Goal: Find specific page/section: Find specific page/section

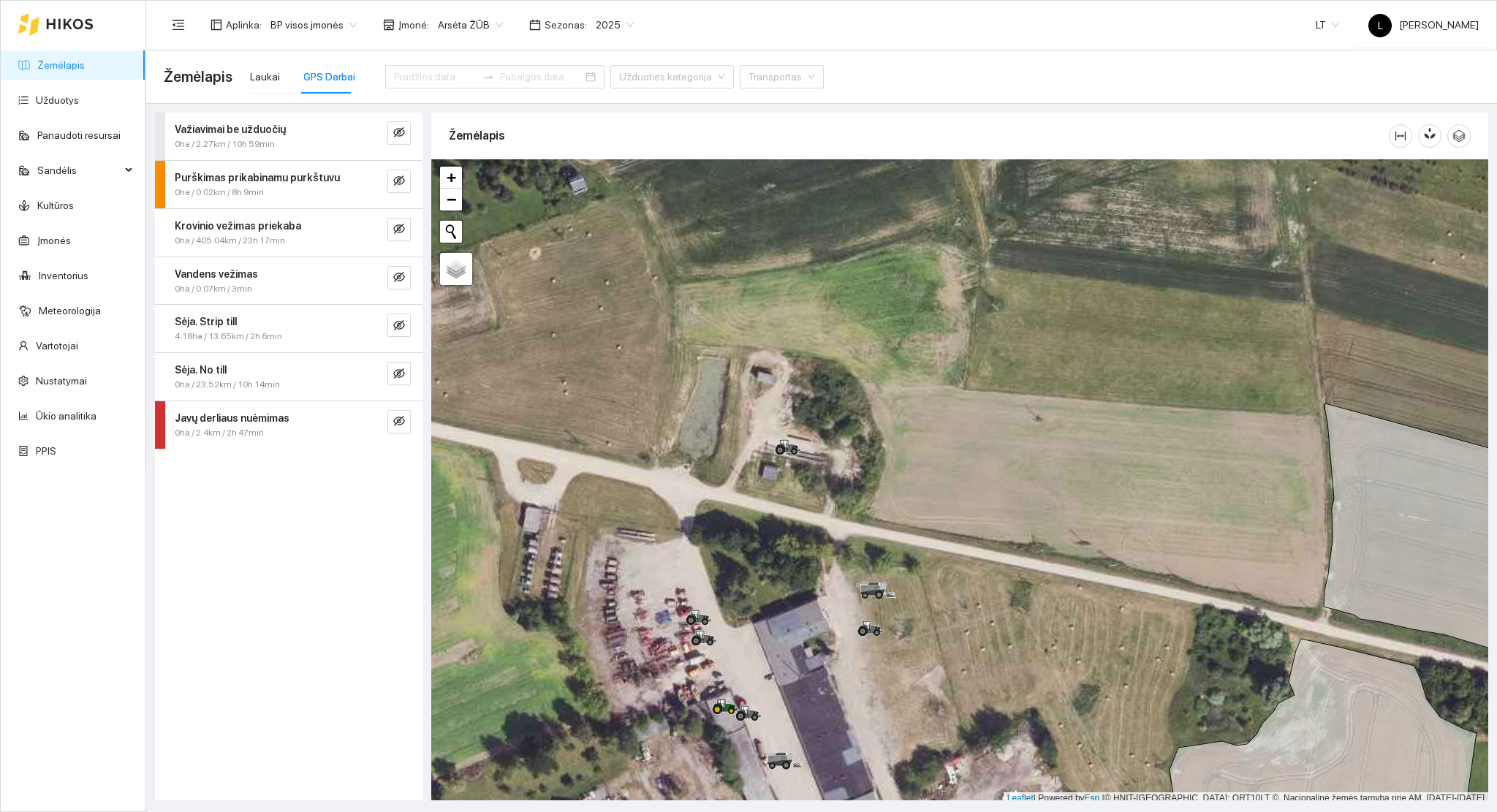
click at [85, 69] on link "Žemėlapis" at bounding box center [61, 65] width 48 height 12
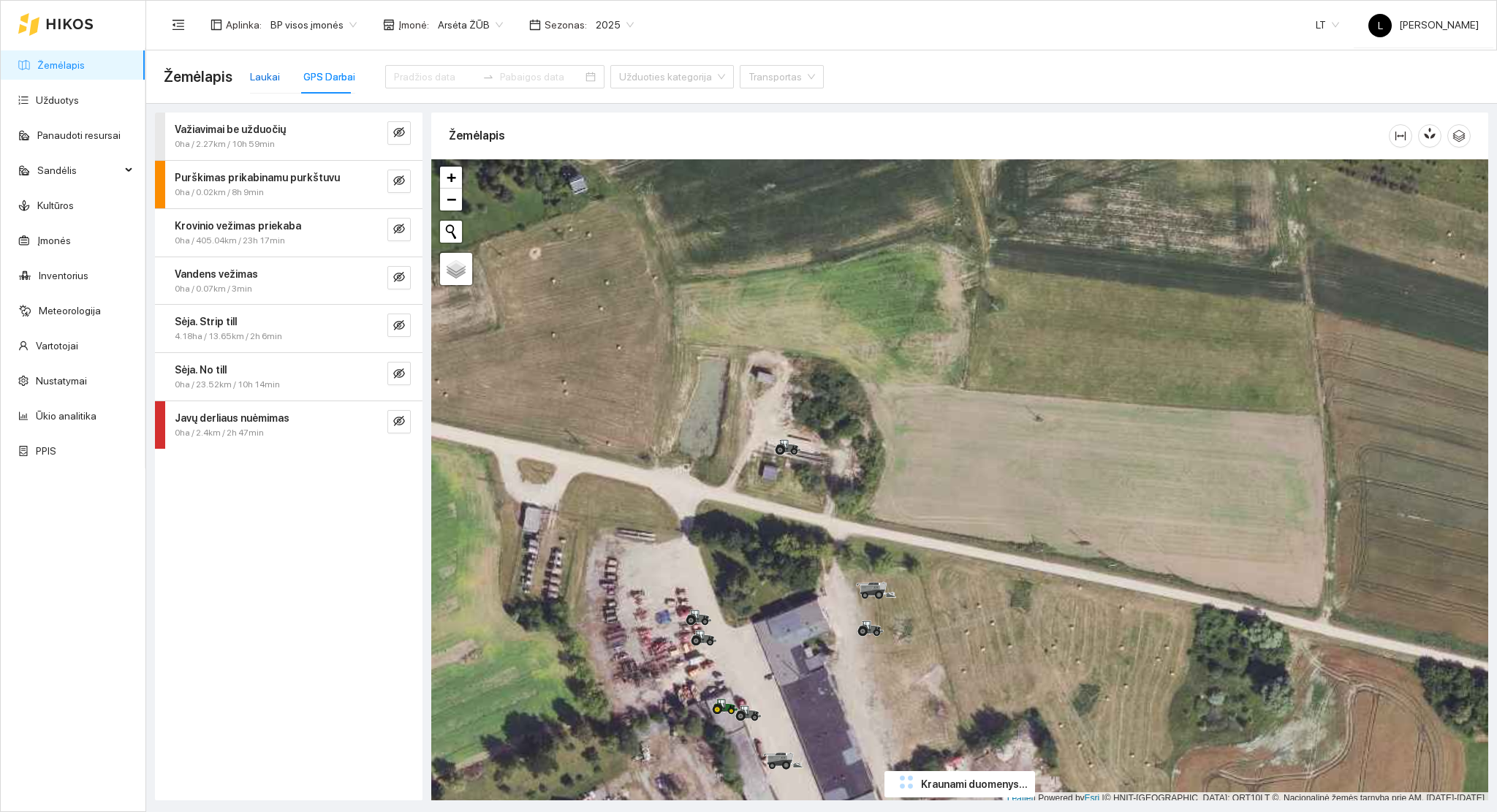
click at [257, 76] on div "Laukai" at bounding box center [265, 76] width 30 height 16
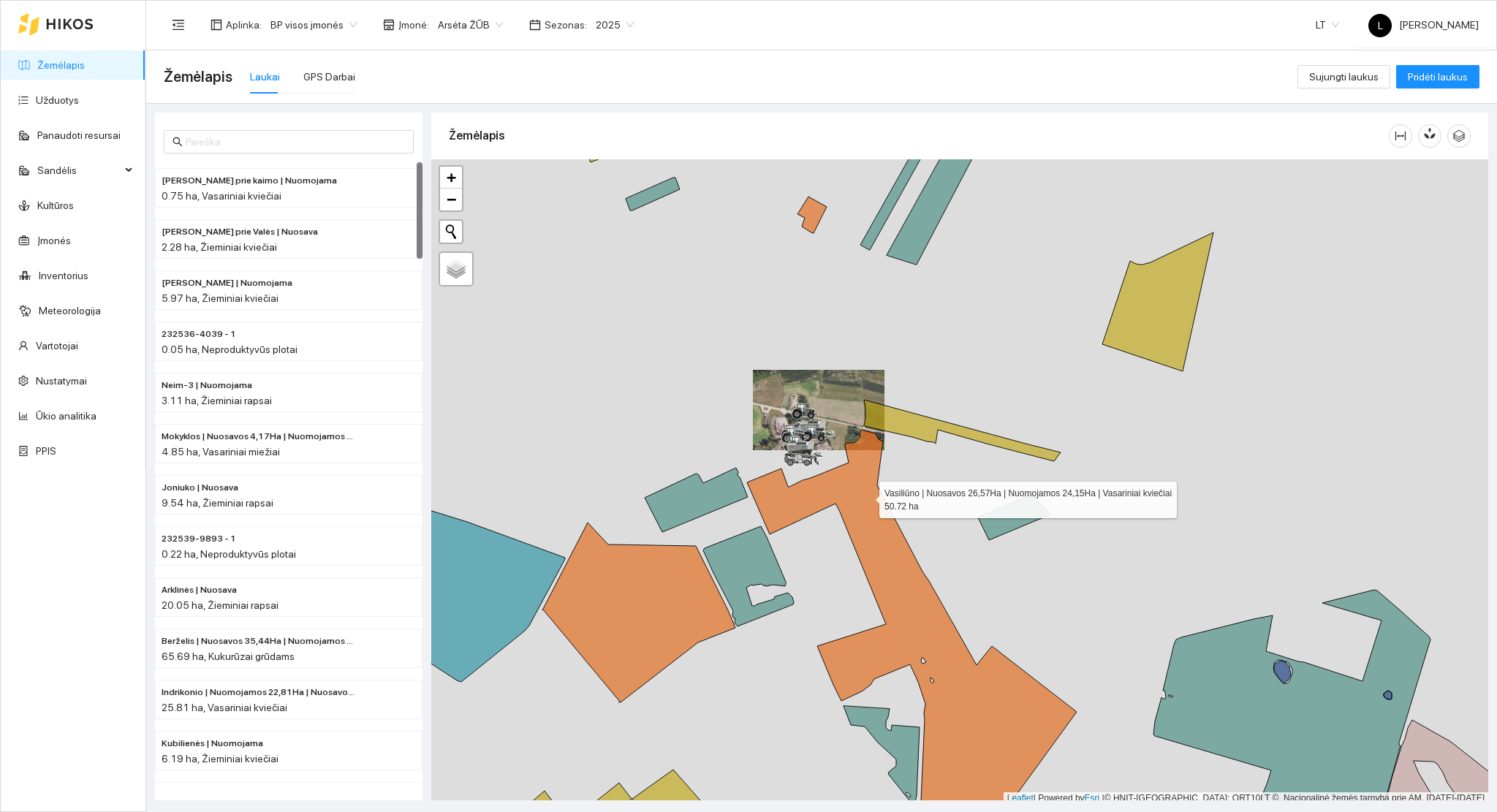
scroll to position [3, 0]
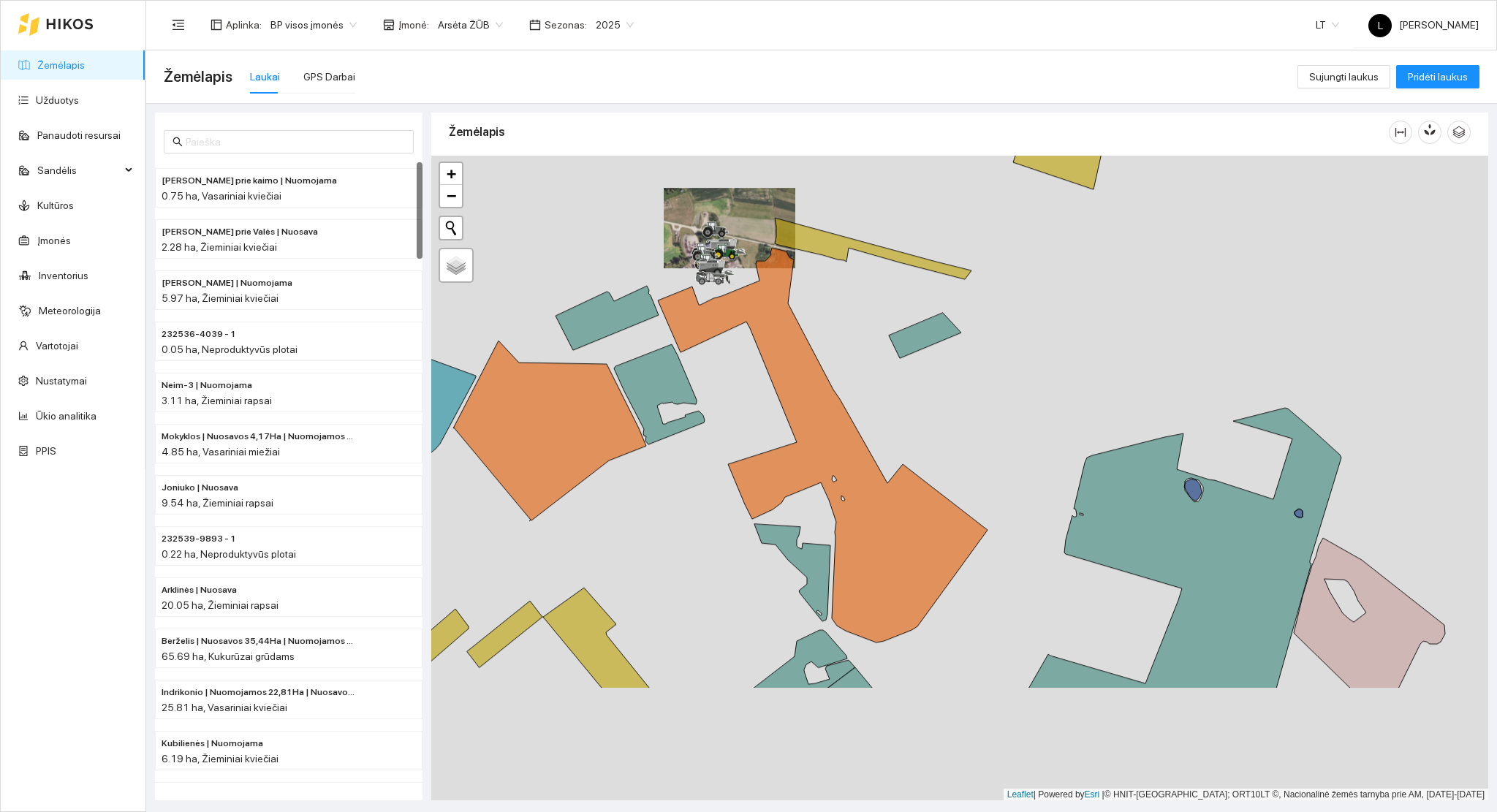
drag, startPoint x: 844, startPoint y: 463, endPoint x: 757, endPoint y: 293, distance: 191.0
click at [757, 293] on icon at bounding box center [822, 445] width 329 height 395
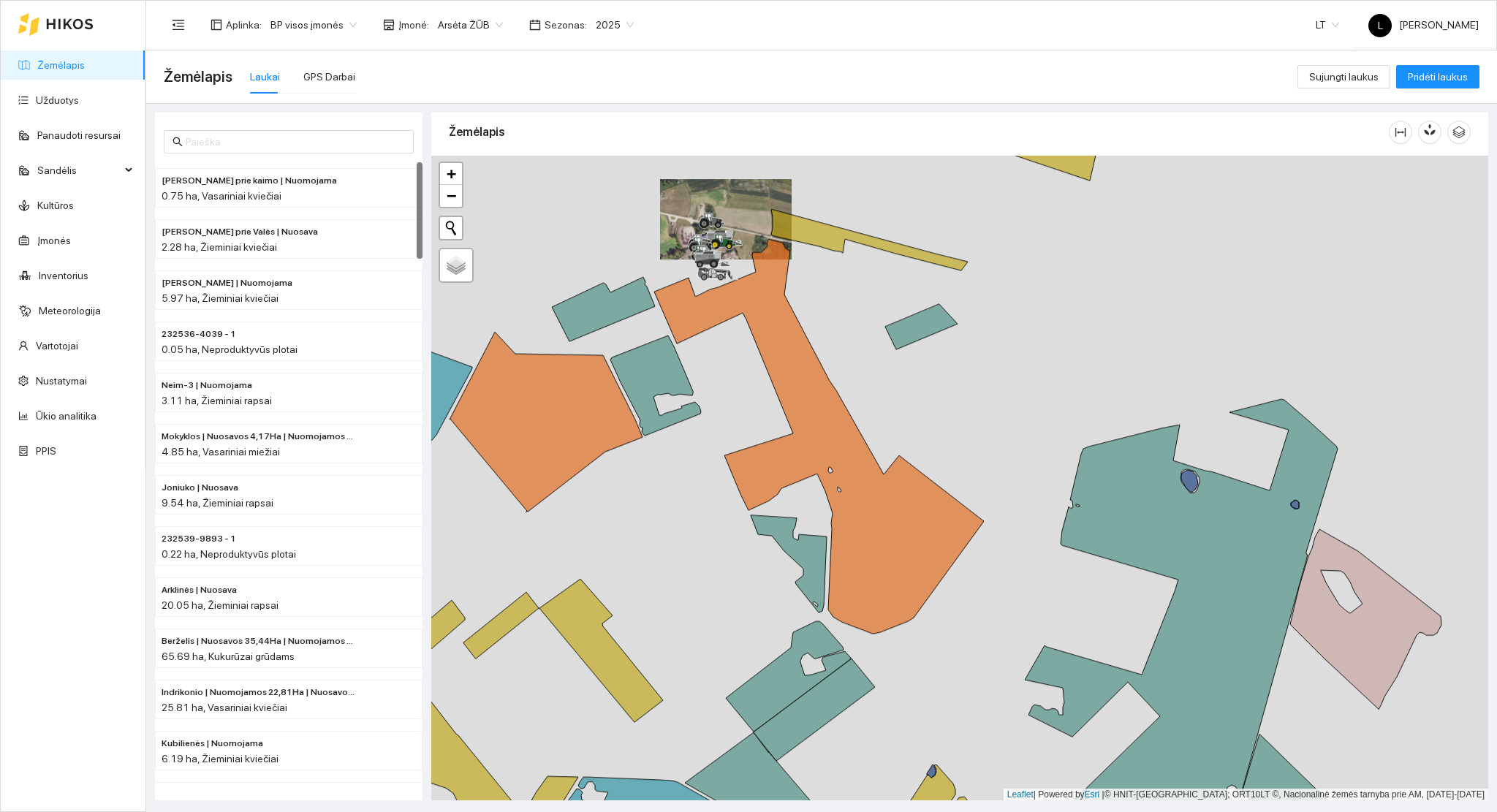
drag, startPoint x: 851, startPoint y: 356, endPoint x: 807, endPoint y: 285, distance: 83.5
click at [807, 285] on div at bounding box center [960, 478] width 1057 height 646
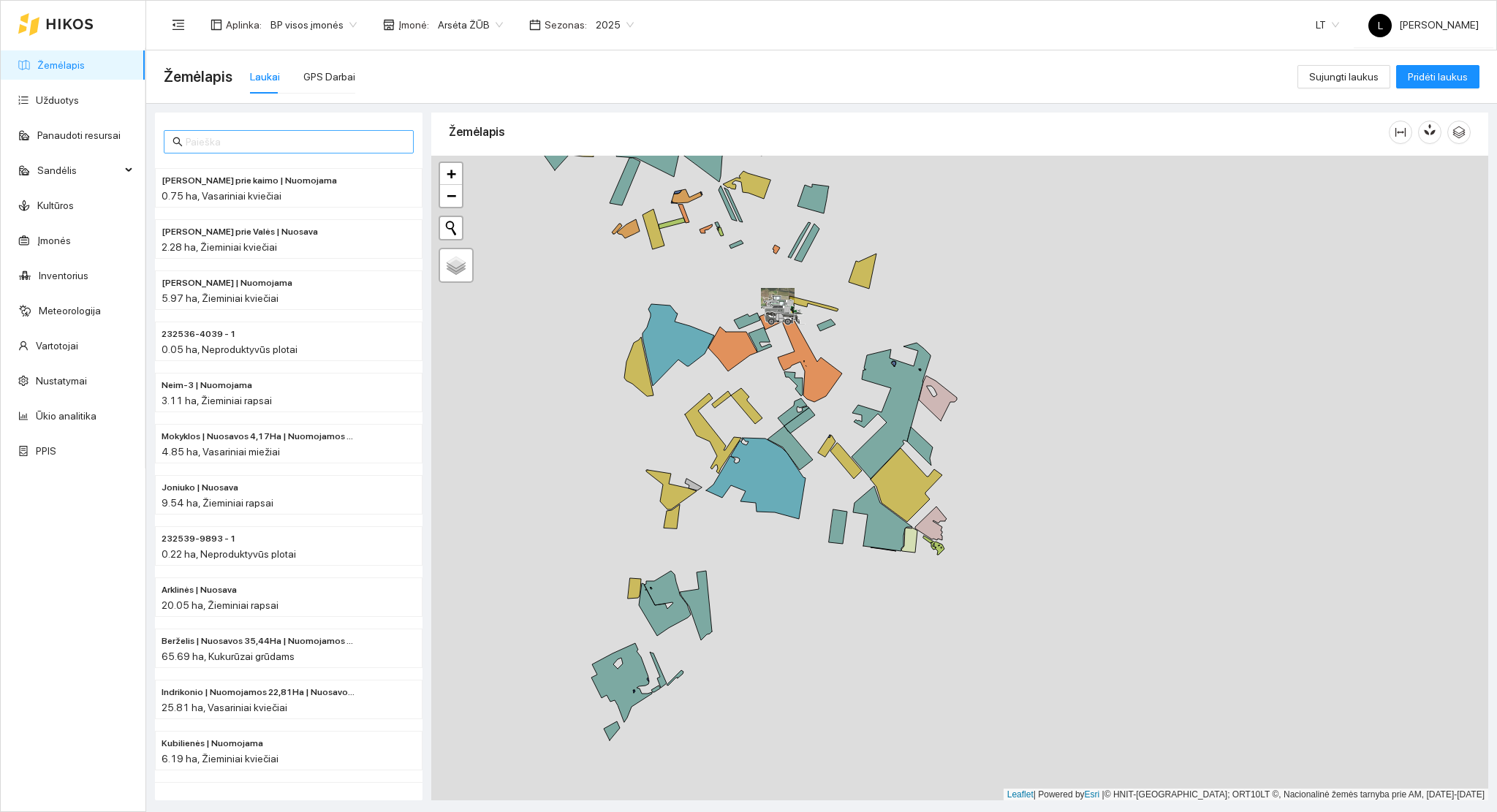
click at [244, 137] on input "text" at bounding box center [295, 142] width 219 height 16
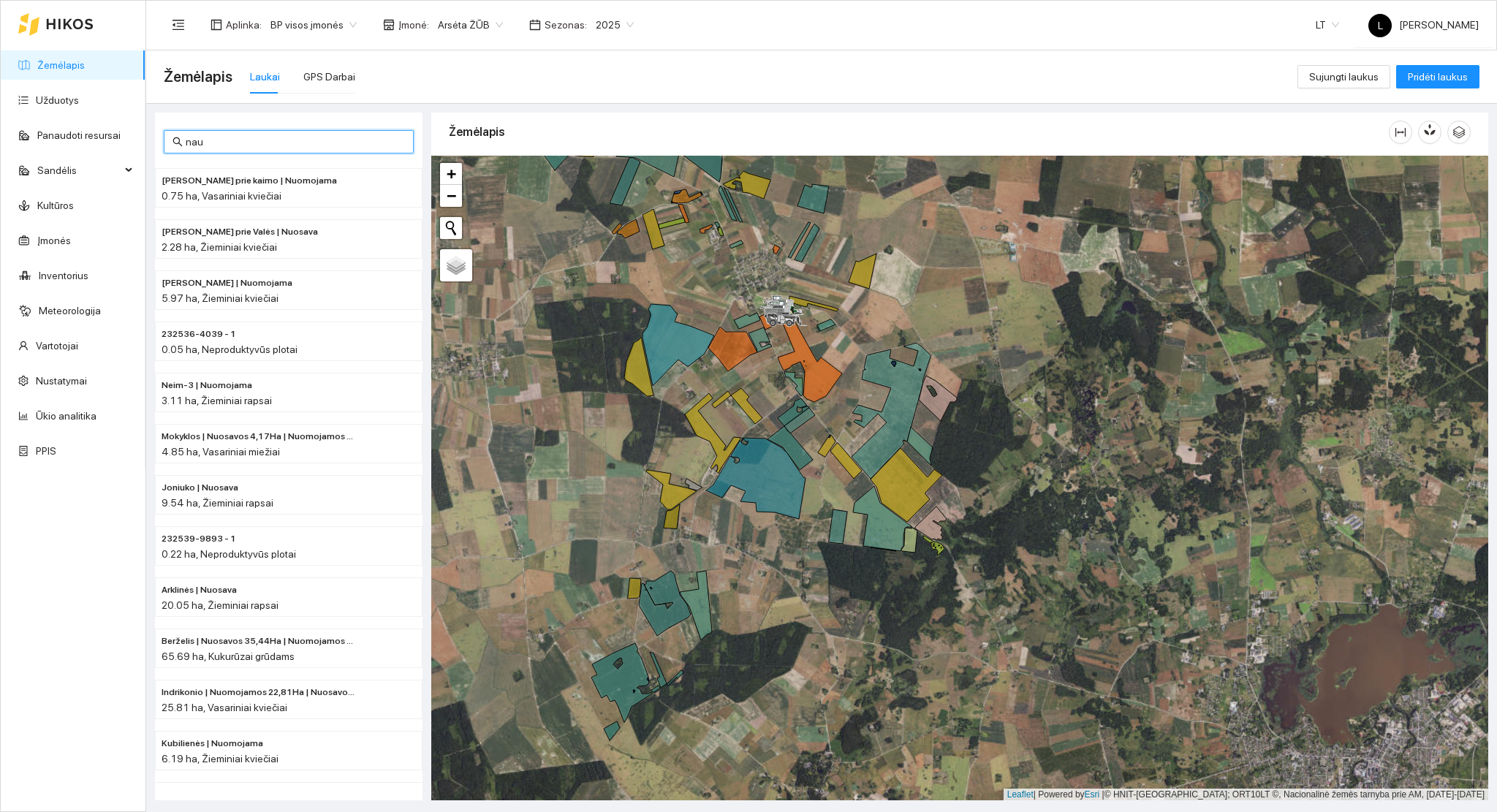
type input "naud"
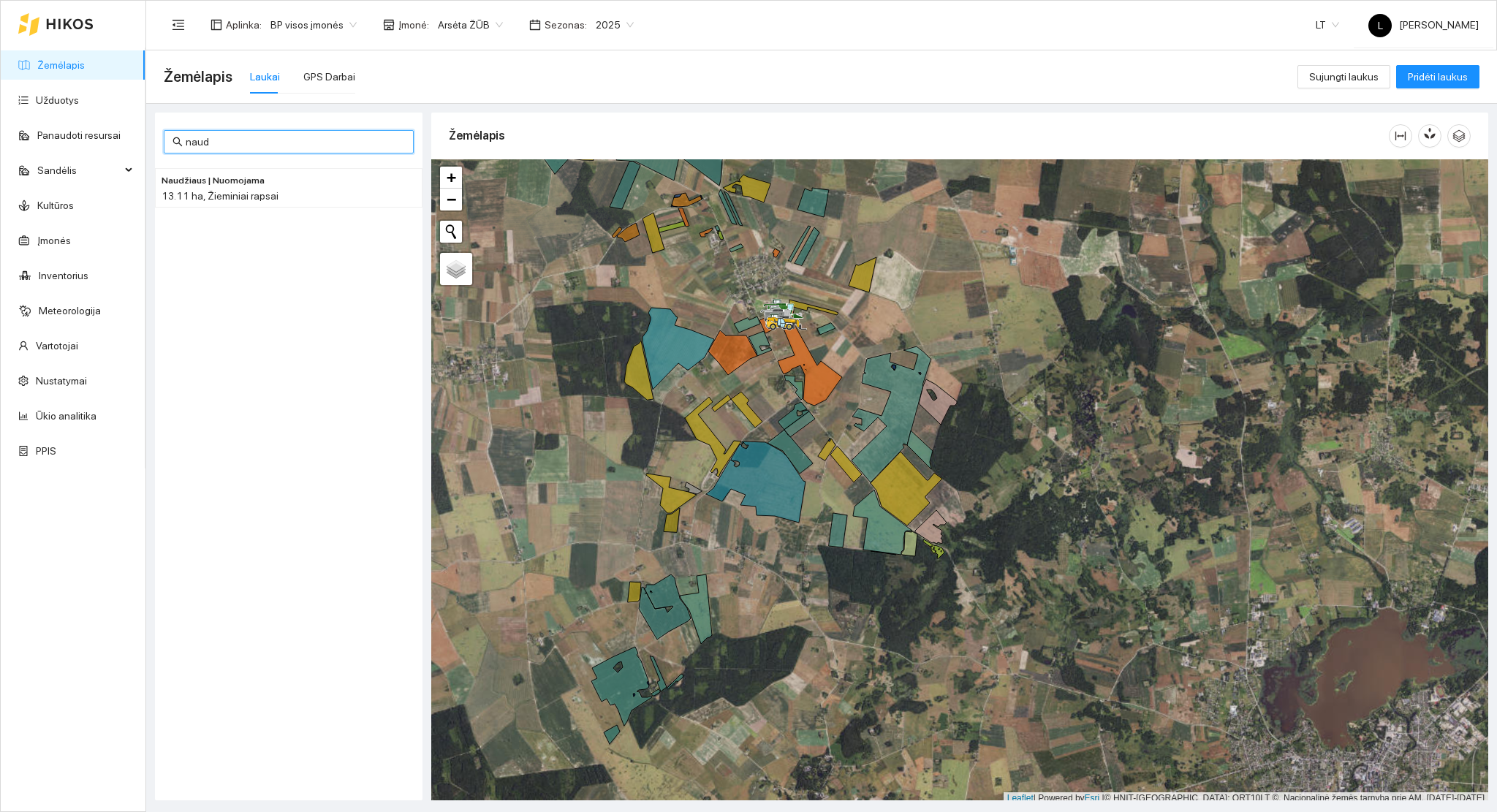
scroll to position [3, 0]
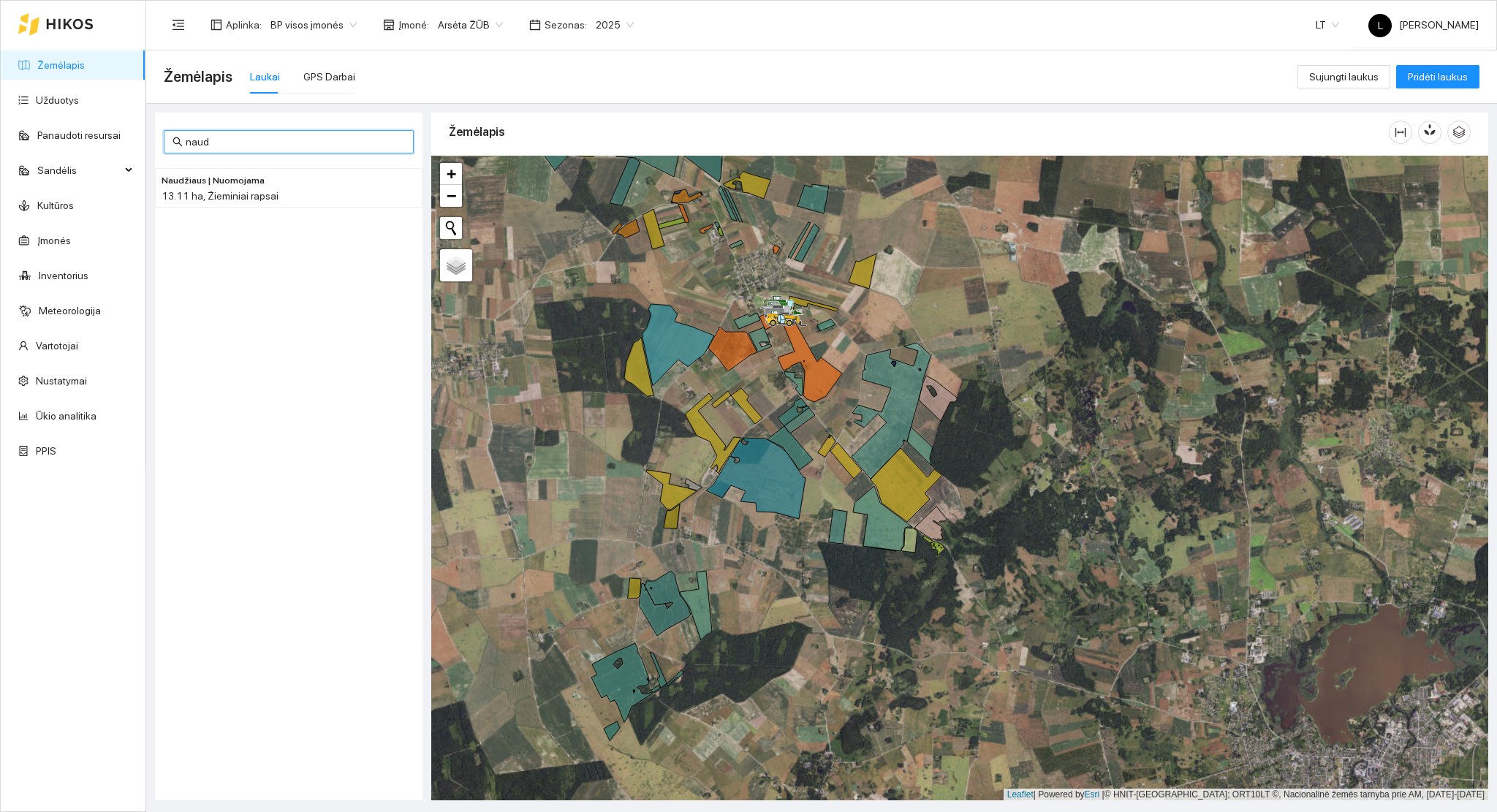
type input "naud"
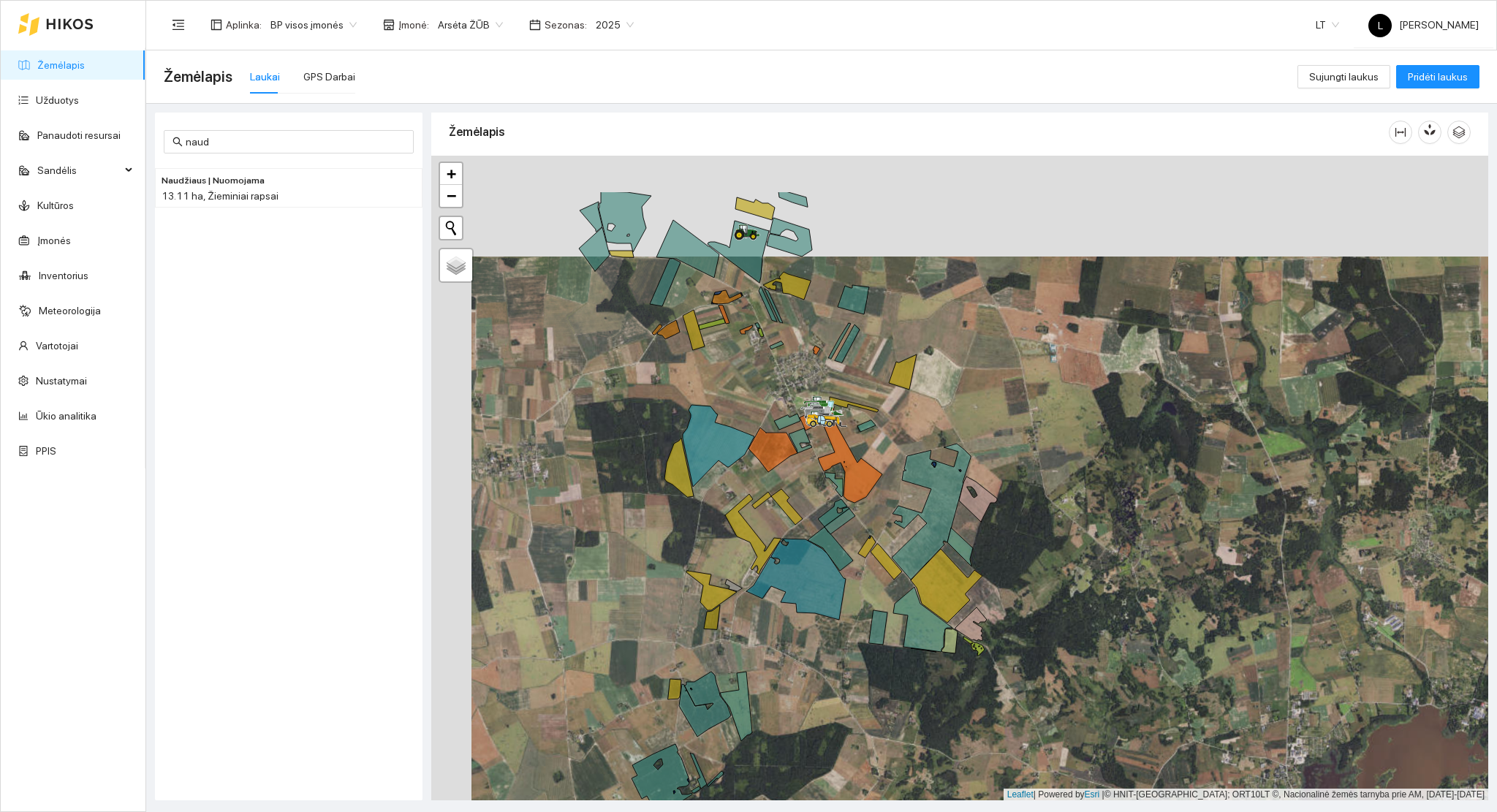
drag, startPoint x: 765, startPoint y: 367, endPoint x: 811, endPoint y: 482, distance: 123.9
click at [816, 484] on div at bounding box center [960, 478] width 1057 height 646
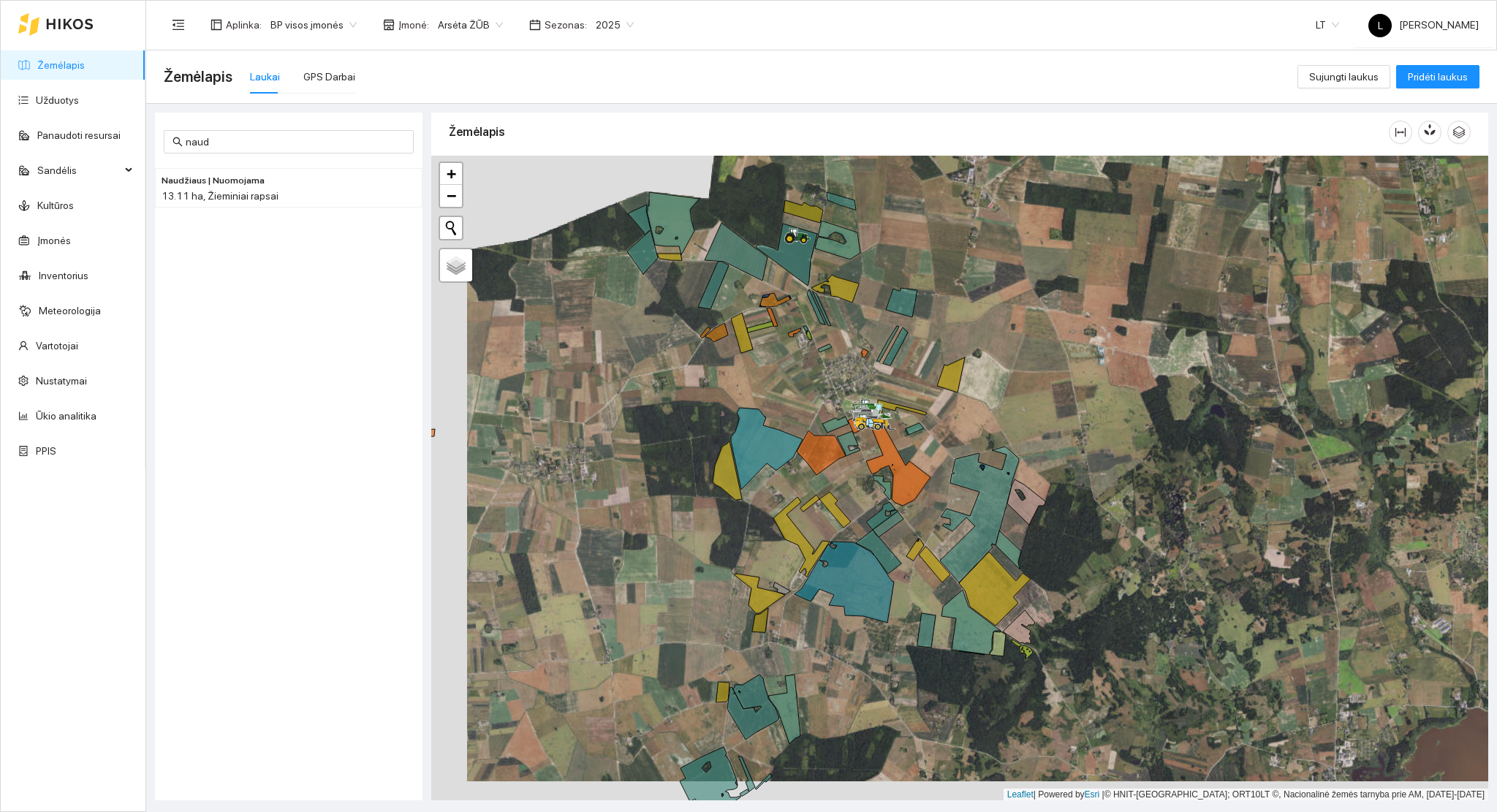
drag, startPoint x: 638, startPoint y: 431, endPoint x: 678, endPoint y: 410, distance: 45.2
click at [678, 410] on div at bounding box center [960, 478] width 1057 height 646
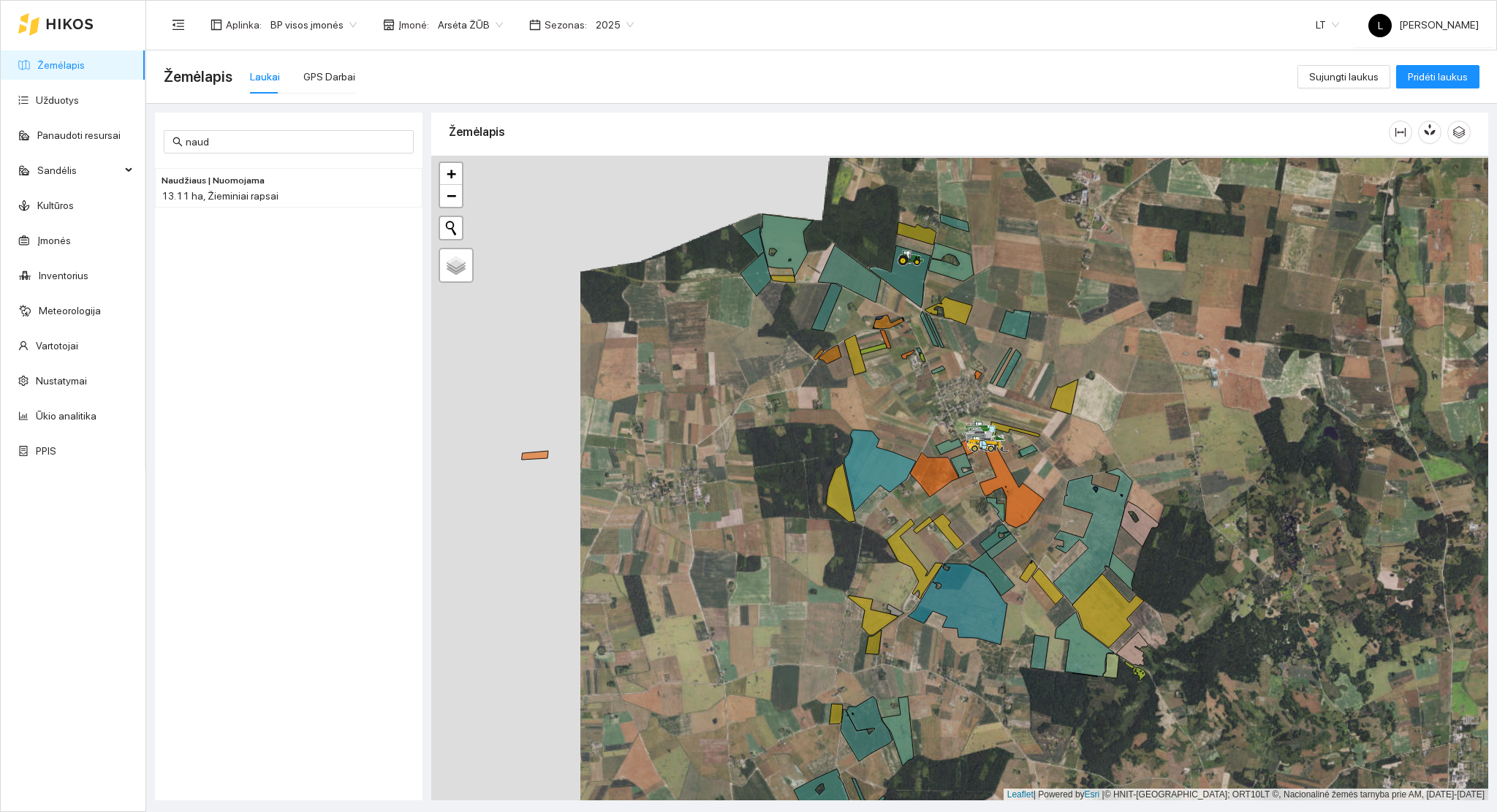
drag, startPoint x: 736, startPoint y: 440, endPoint x: 793, endPoint y: 446, distance: 57.3
click at [793, 446] on div at bounding box center [960, 478] width 1057 height 646
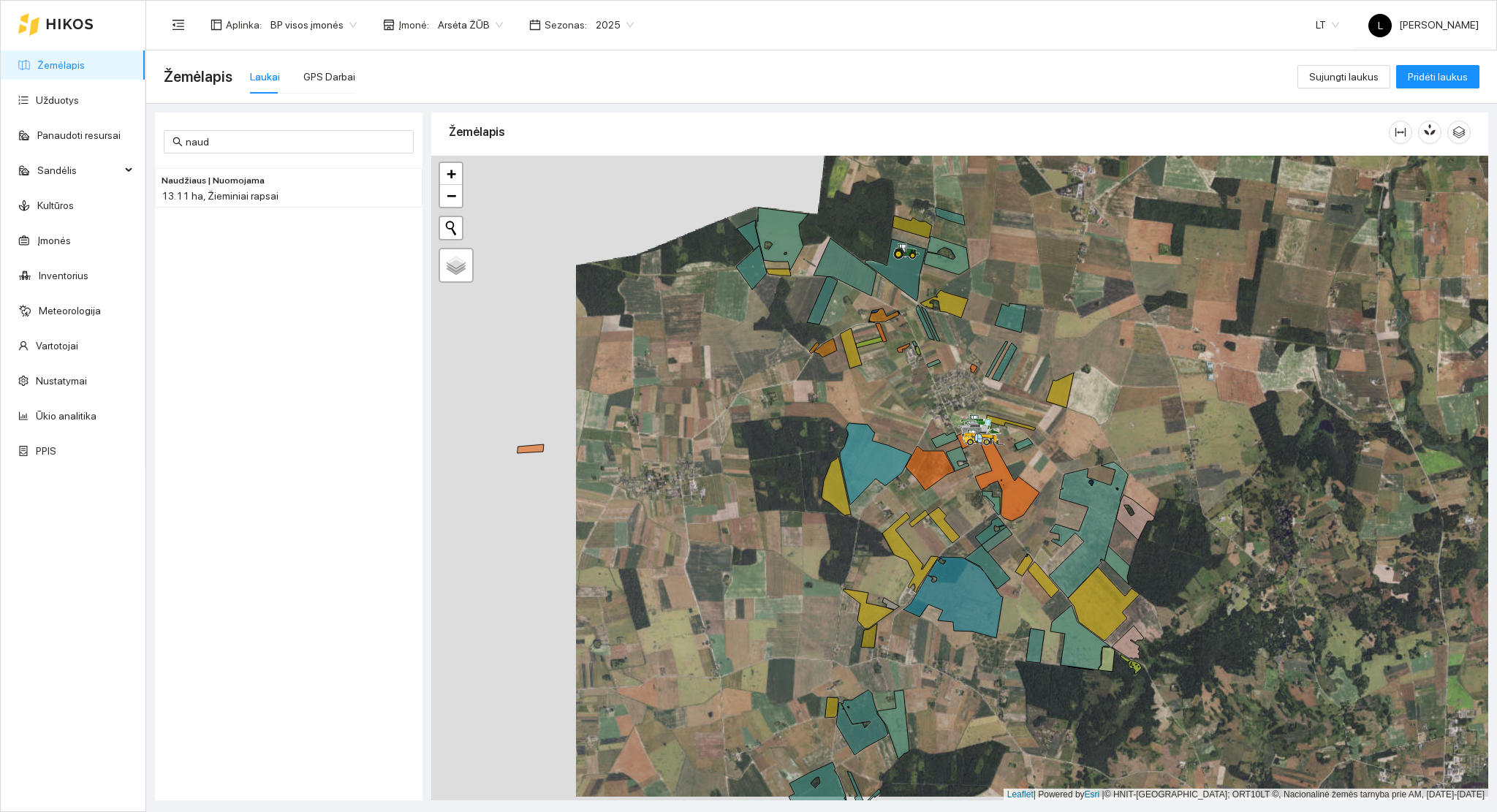
drag, startPoint x: 787, startPoint y: 444, endPoint x: 780, endPoint y: 437, distance: 9.9
click at [780, 437] on div at bounding box center [960, 478] width 1057 height 646
click at [40, 59] on link "Žemėlapis" at bounding box center [61, 65] width 48 height 12
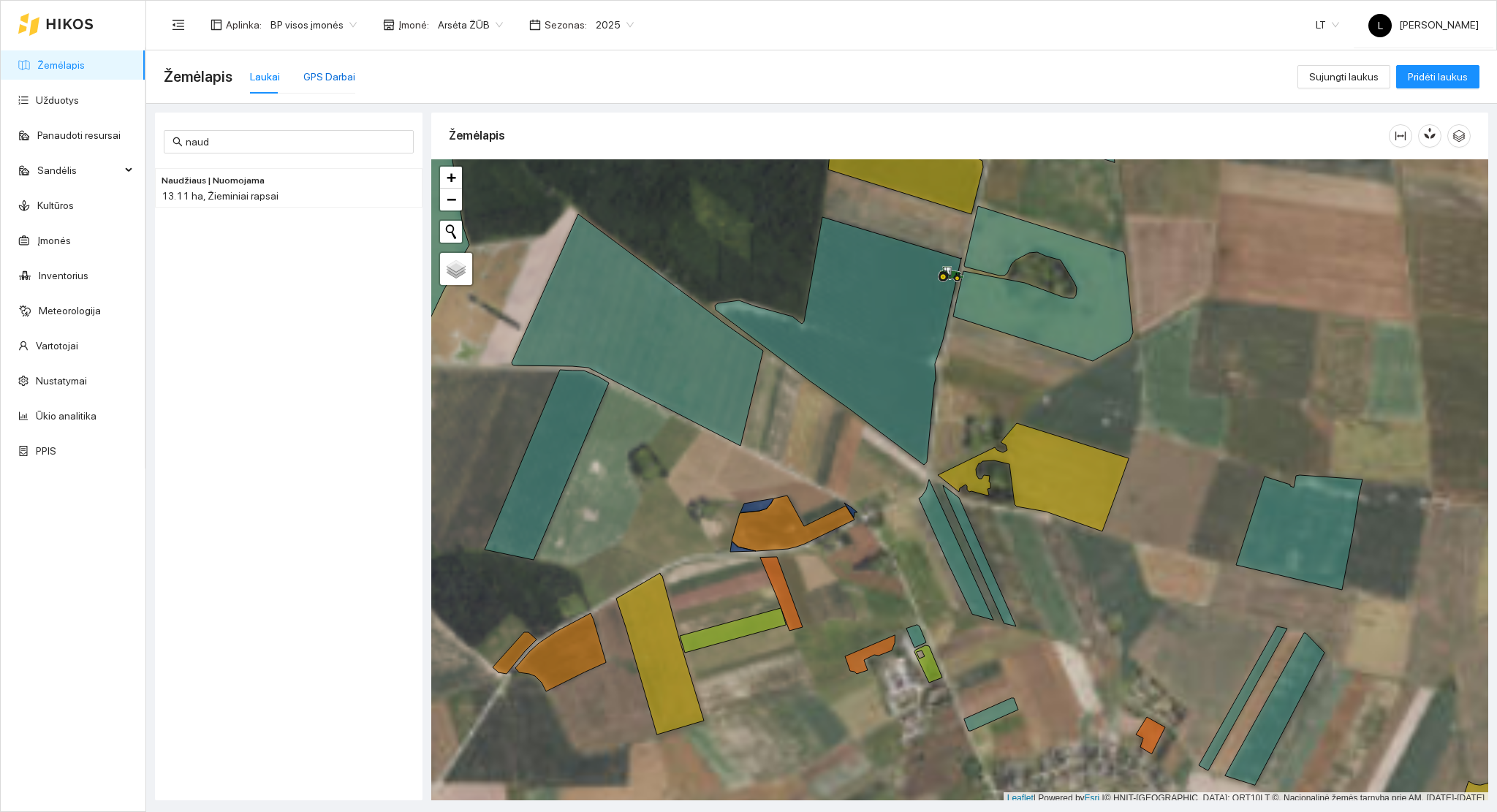
click at [312, 76] on div "GPS Darbai" at bounding box center [328, 76] width 52 height 16
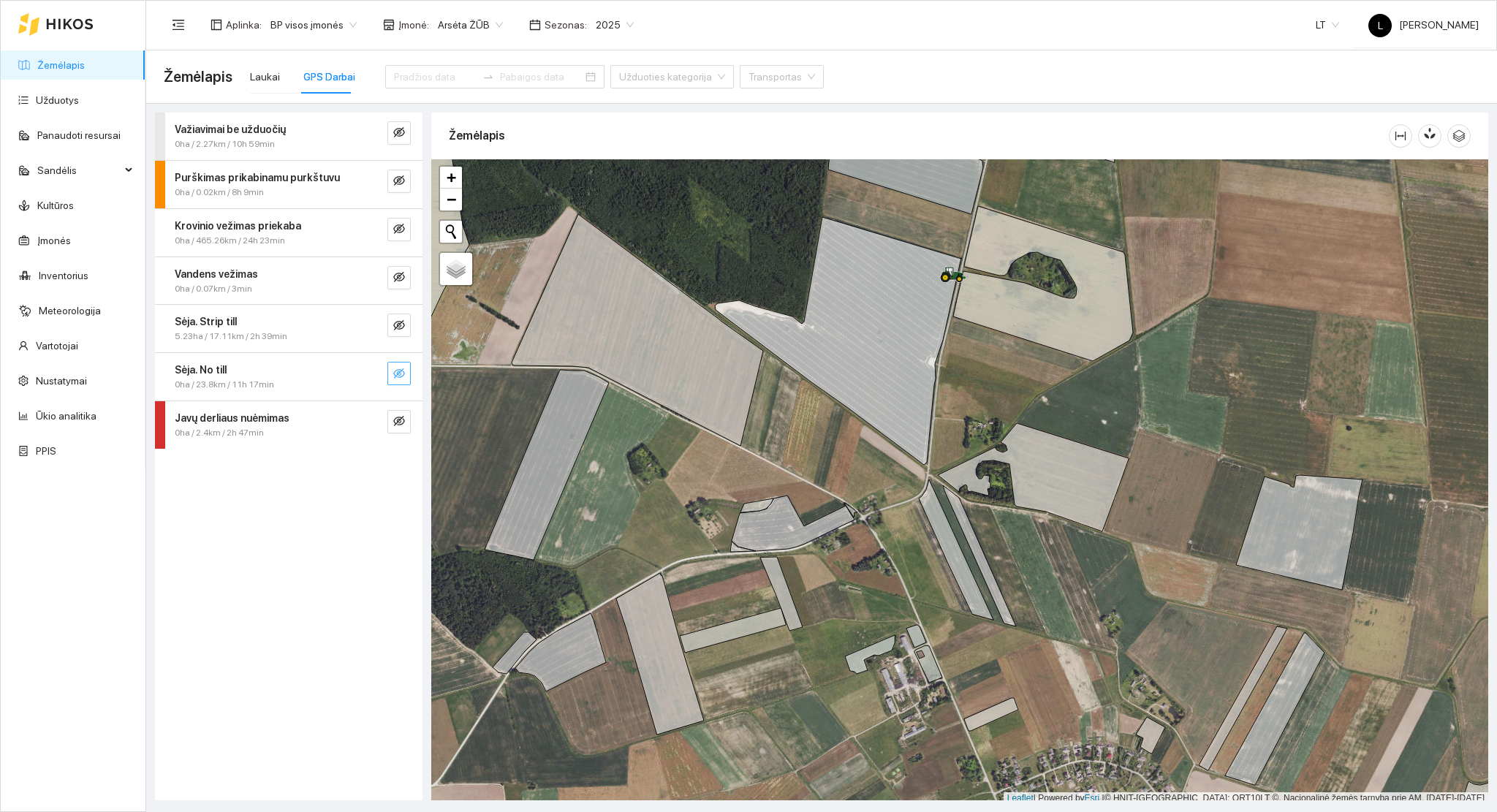
click at [403, 375] on icon "eye-invisible" at bounding box center [399, 373] width 12 height 10
click at [403, 322] on icon "eye-invisible" at bounding box center [399, 325] width 12 height 12
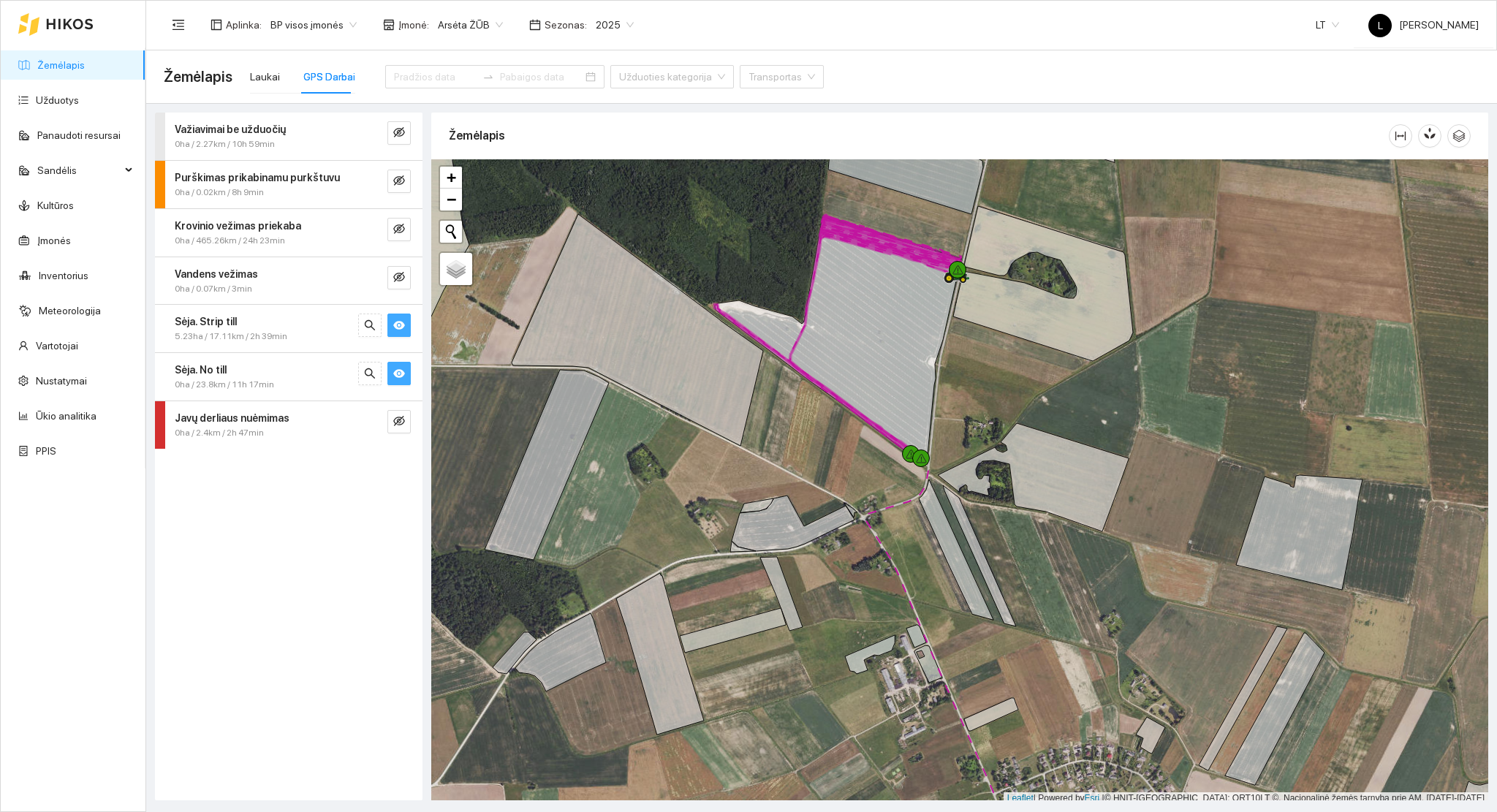
drag, startPoint x: 394, startPoint y: 377, endPoint x: 409, endPoint y: 381, distance: 15.5
click at [394, 378] on icon "eye" at bounding box center [399, 373] width 12 height 12
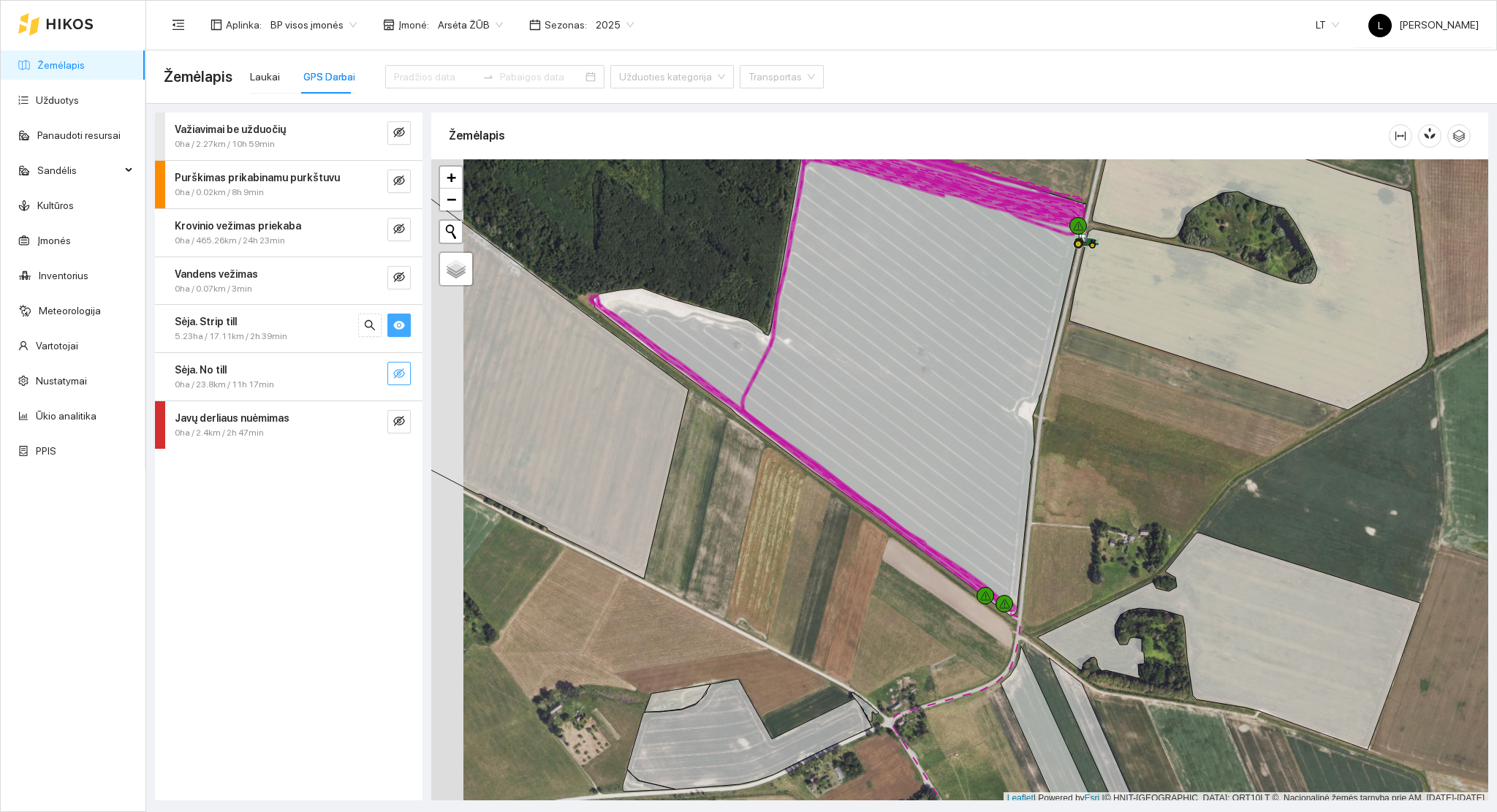
scroll to position [3, 0]
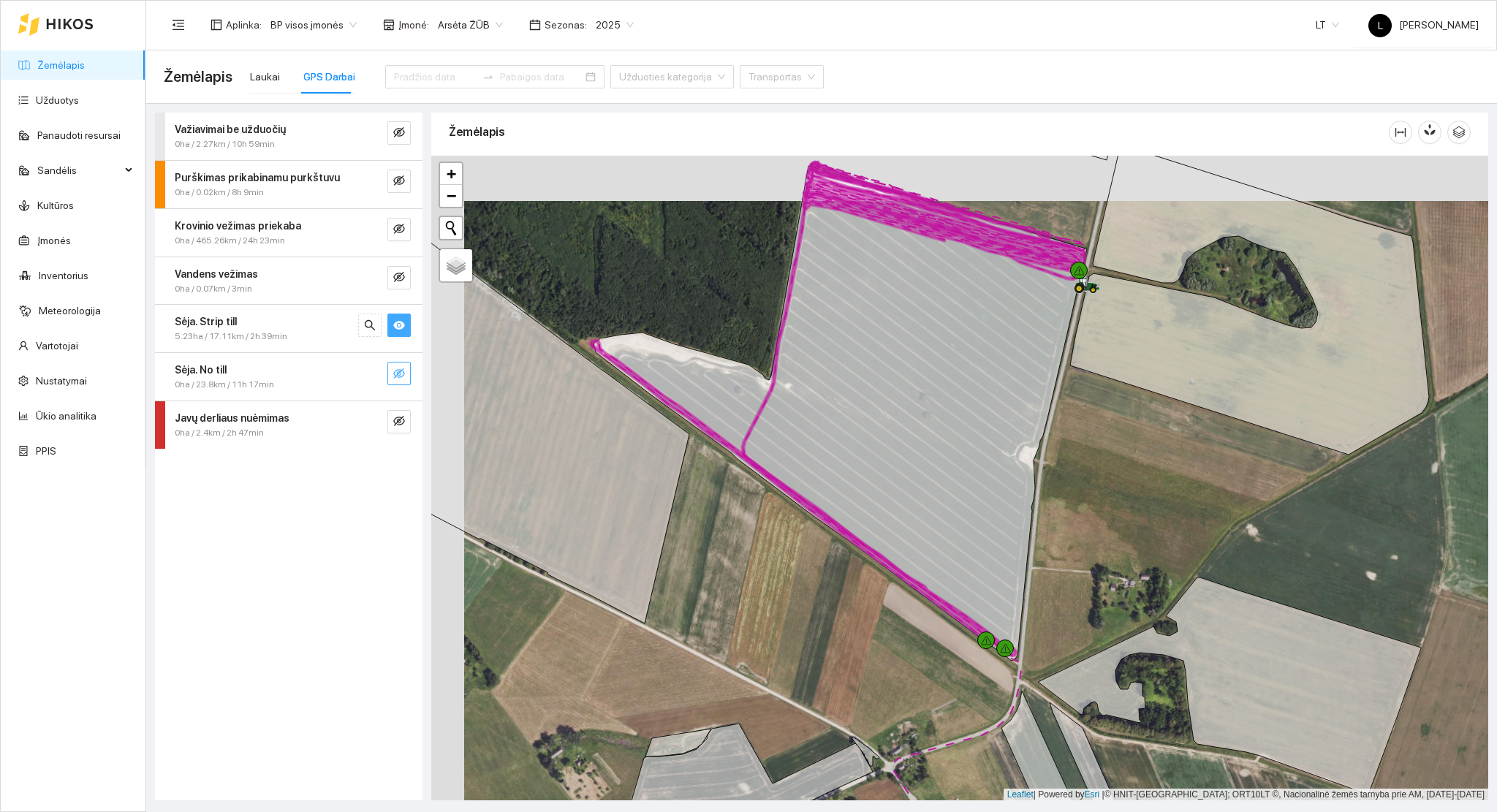
drag, startPoint x: 1057, startPoint y: 531, endPoint x: 1073, endPoint y: 684, distance: 153.8
click at [1073, 683] on div at bounding box center [960, 478] width 1057 height 646
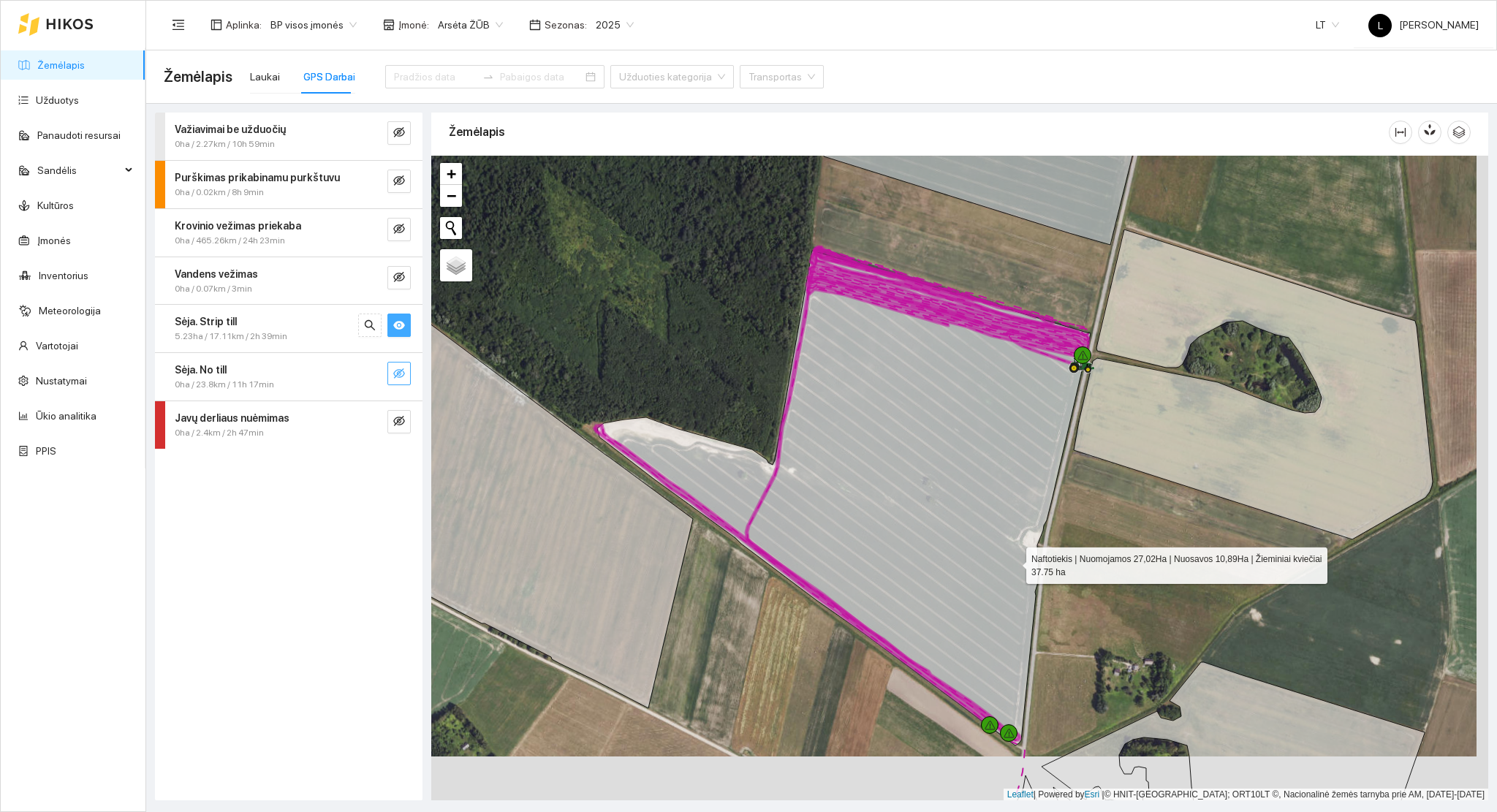
drag, startPoint x: 1024, startPoint y: 601, endPoint x: 1011, endPoint y: 553, distance: 49.7
click at [1012, 555] on icon at bounding box center [844, 497] width 493 height 495
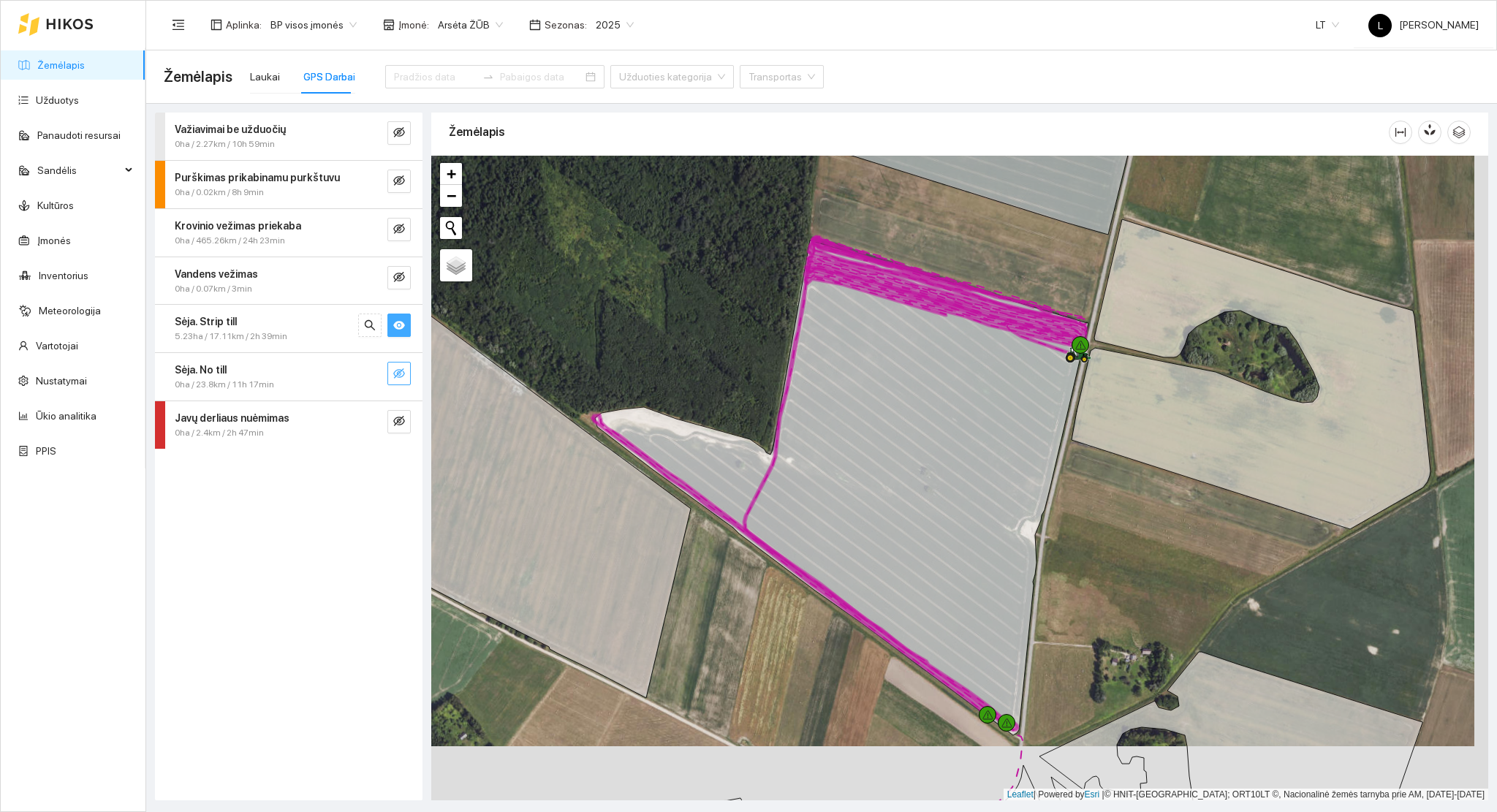
click at [596, 24] on span "2025" at bounding box center [614, 25] width 38 height 22
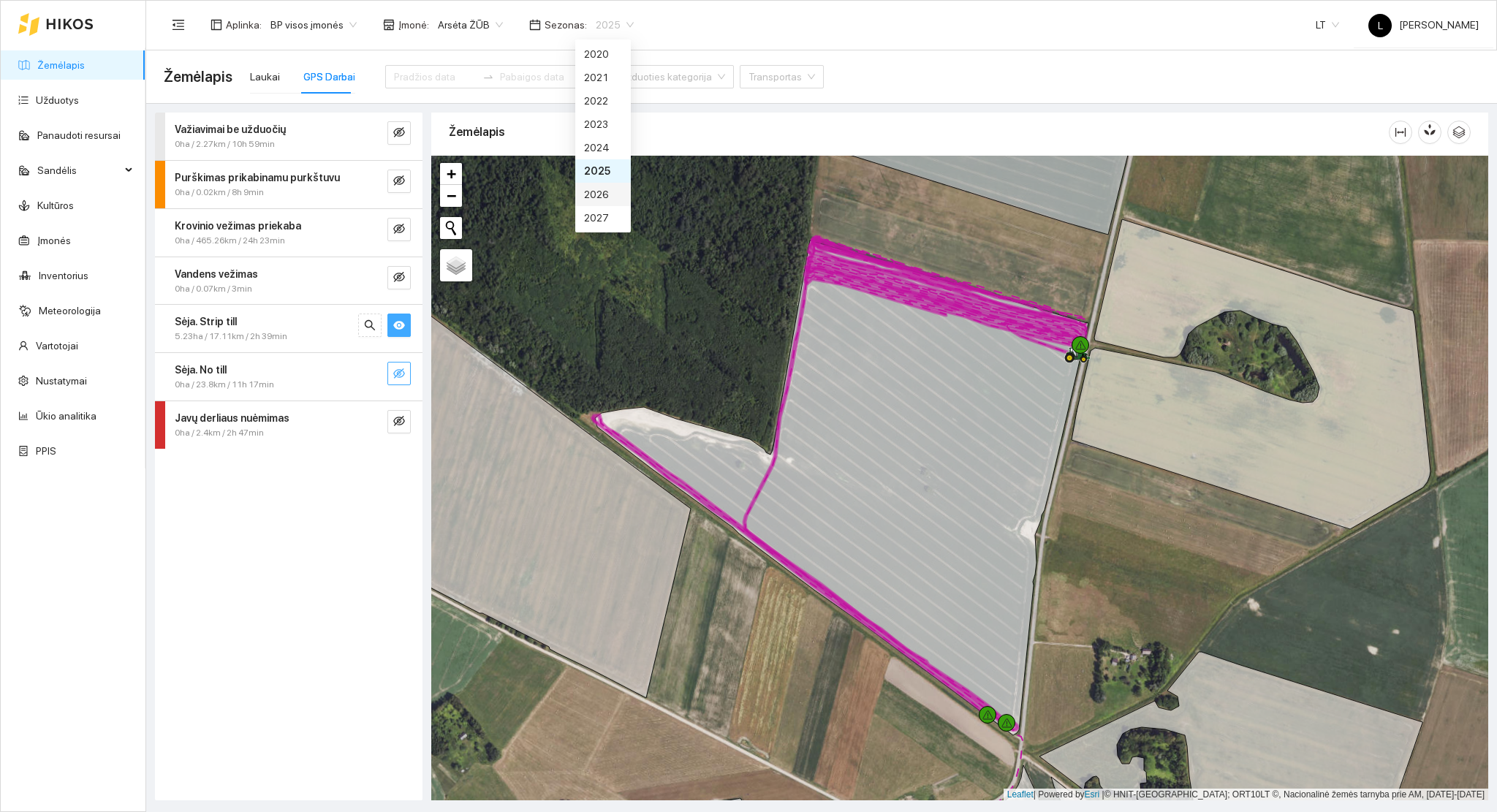
click at [590, 199] on div "2026" at bounding box center [603, 194] width 38 height 16
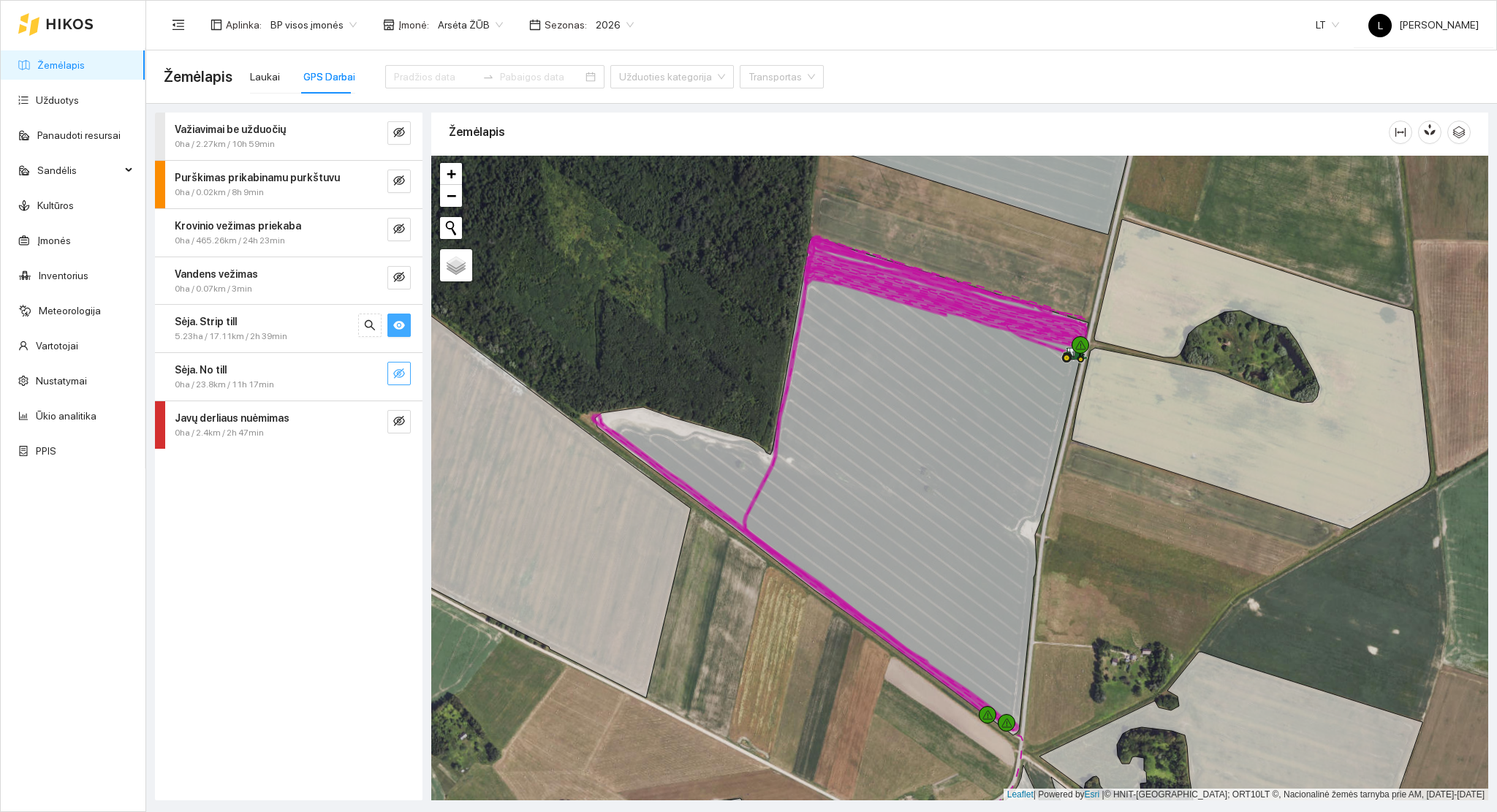
click at [85, 64] on link "Žemėlapis" at bounding box center [61, 65] width 48 height 12
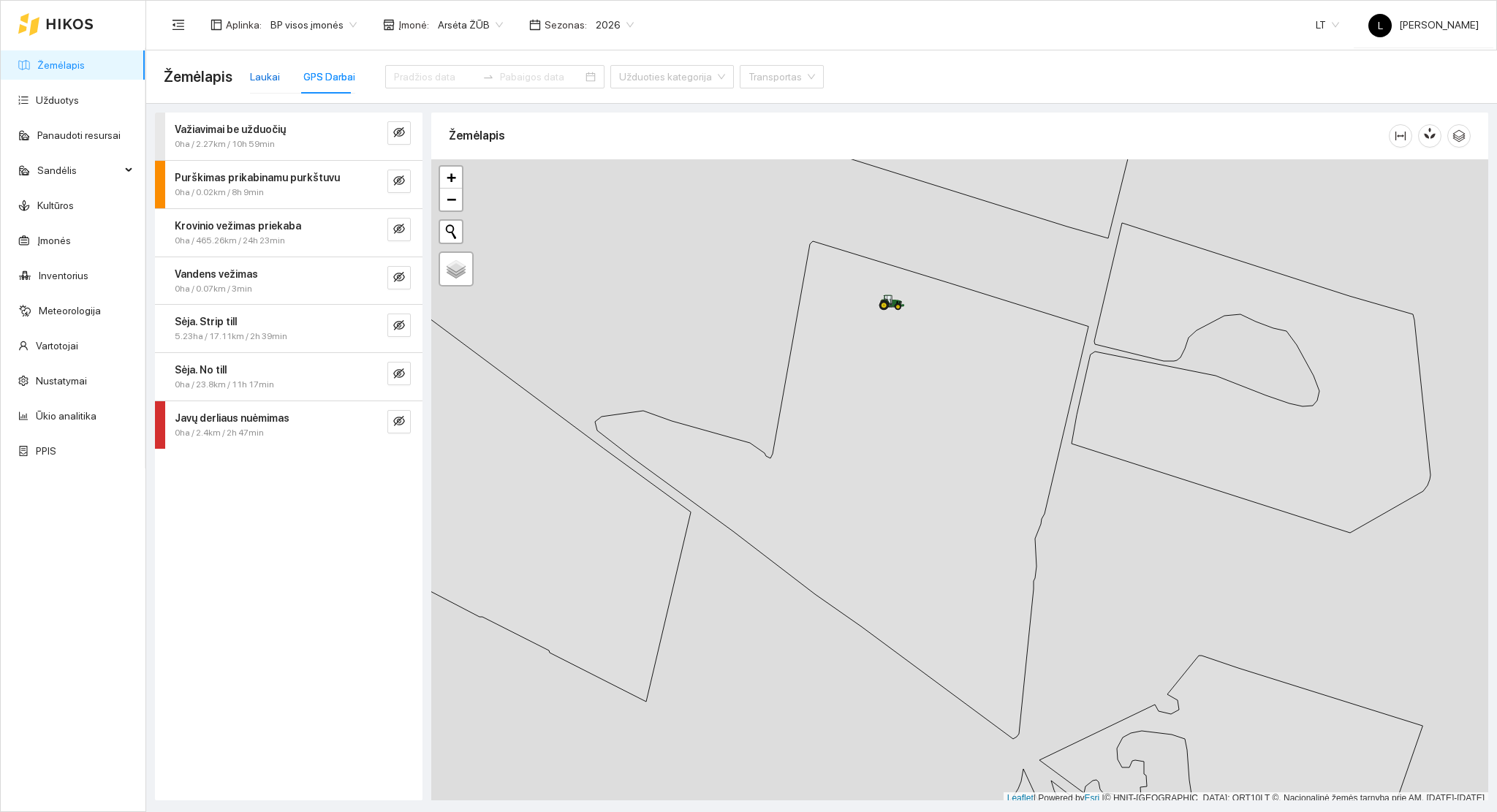
click at [272, 81] on div "Laukai" at bounding box center [265, 76] width 30 height 16
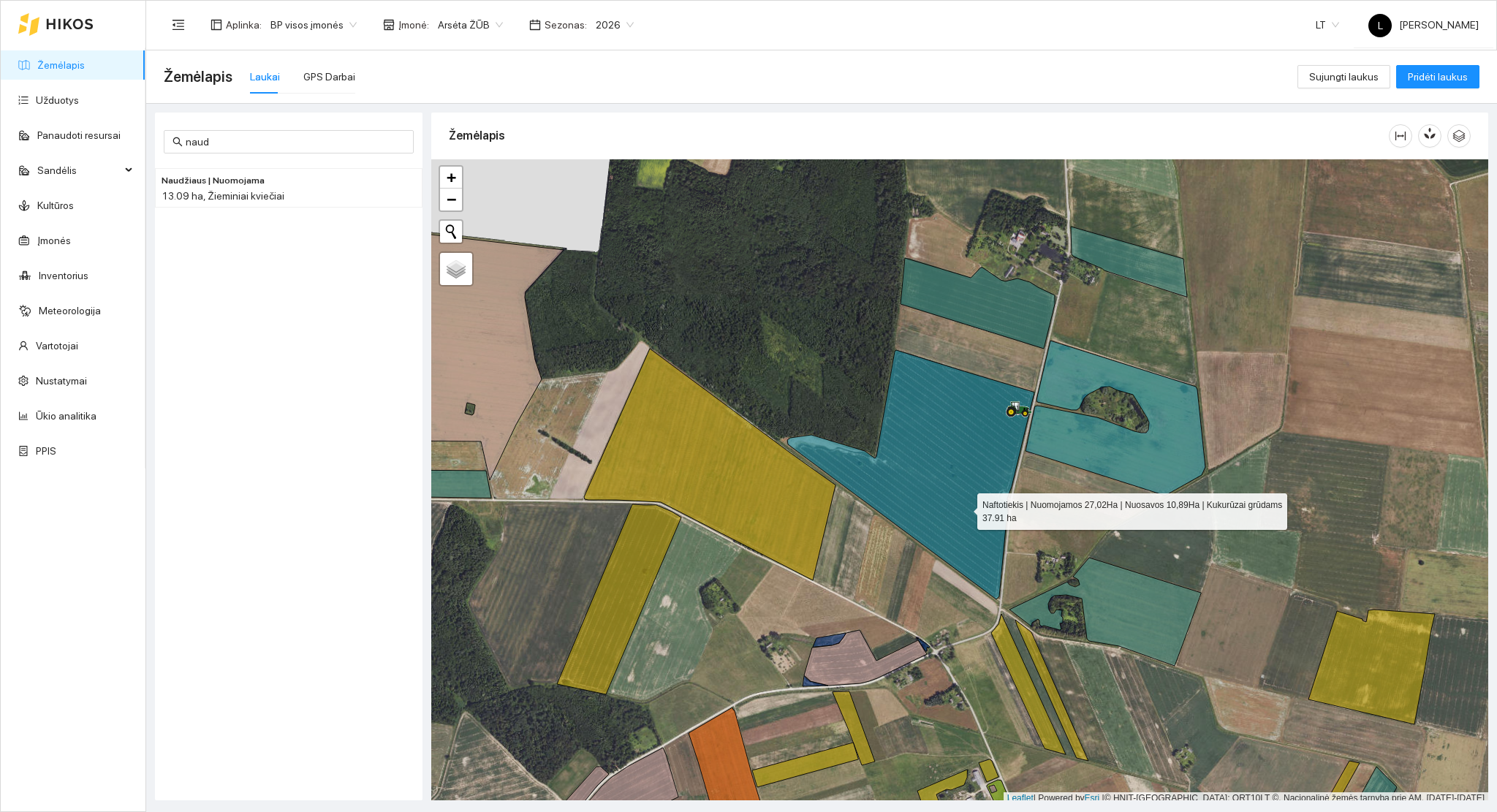
click at [964, 507] on icon at bounding box center [911, 475] width 247 height 249
